Goal: Entertainment & Leisure: Consume media (video, audio)

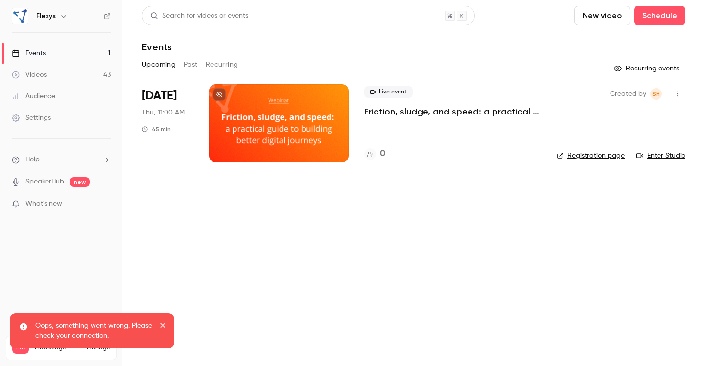
click at [38, 75] on div "Videos" at bounding box center [29, 75] width 35 height 10
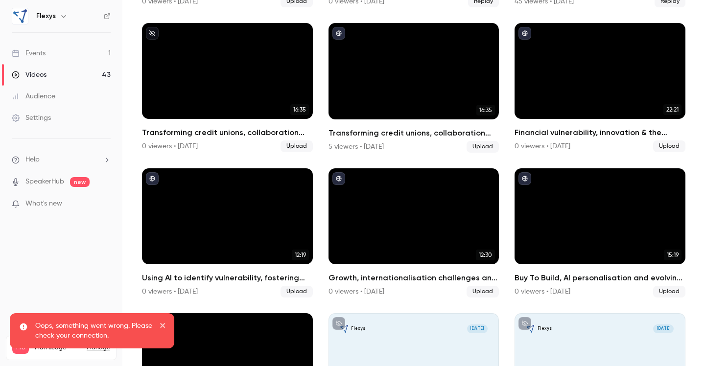
scroll to position [468, 0]
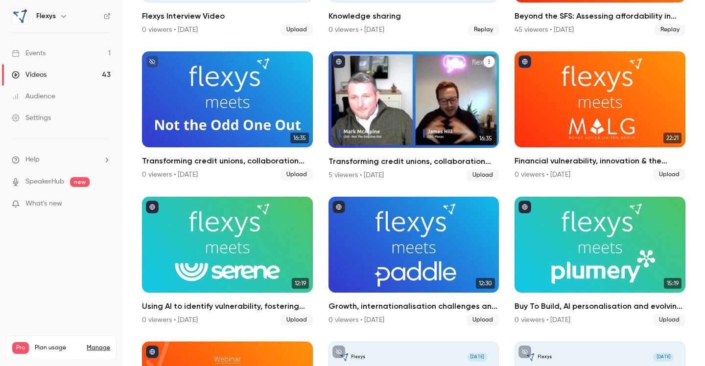
click at [398, 107] on div "Transforming credit unions, collaboration and financial inclusion: Flexys meets…" at bounding box center [414, 99] width 171 height 96
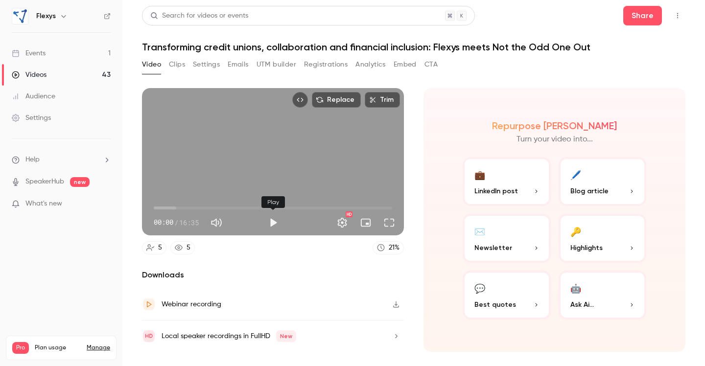
click at [270, 224] on button "Play" at bounding box center [273, 223] width 20 height 20
click at [189, 207] on span "00:01" at bounding box center [273, 208] width 238 height 16
click at [272, 222] on button "Pause" at bounding box center [273, 223] width 20 height 20
type input "*****"
